Goal: Find specific page/section: Find specific page/section

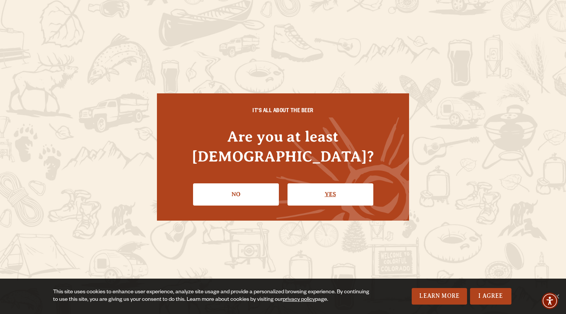
click at [302, 183] on link "Yes" at bounding box center [331, 194] width 86 height 22
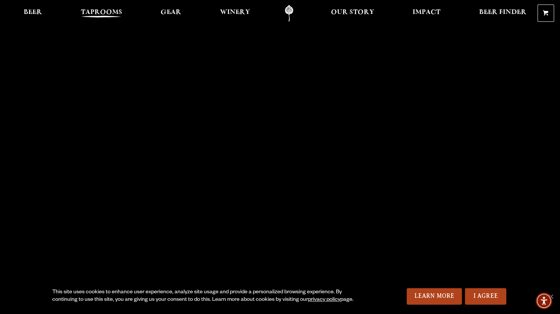
click at [97, 13] on span "Taprooms" at bounding box center [101, 12] width 41 height 6
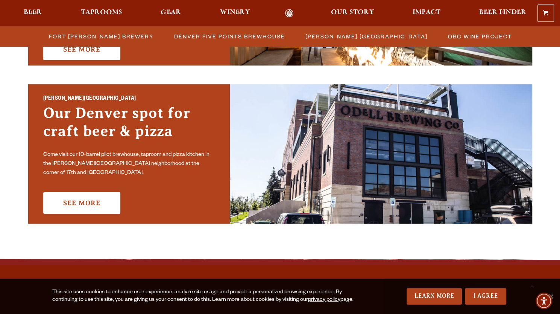
scroll to position [533, 0]
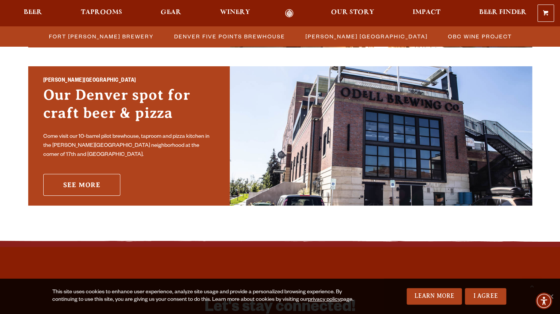
click at [70, 181] on link "See More" at bounding box center [81, 185] width 77 height 22
